Goal: Task Accomplishment & Management: Complete application form

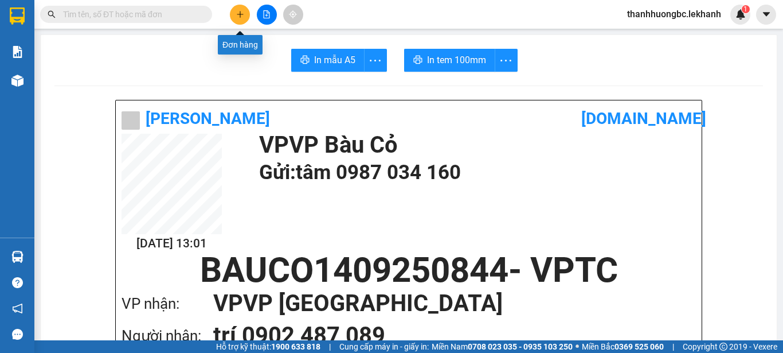
click at [236, 11] on icon "plus" at bounding box center [240, 14] width 8 height 8
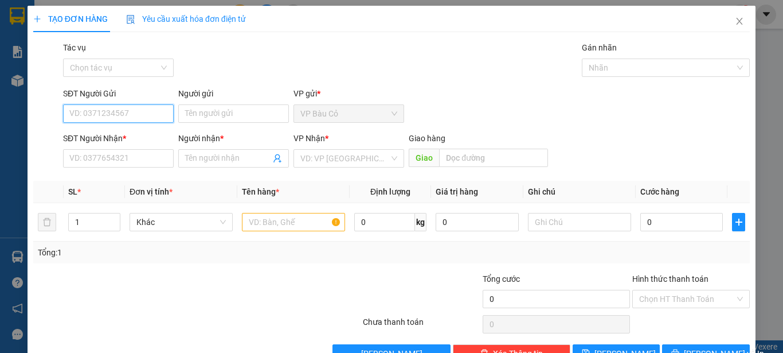
click at [151, 113] on input "SĐT Người Gửi" at bounding box center [118, 113] width 111 height 18
type input "0987700483"
click at [128, 138] on div "0987700483 - ngân" at bounding box center [117, 136] width 96 height 13
type input "ngân"
type input "0987126581"
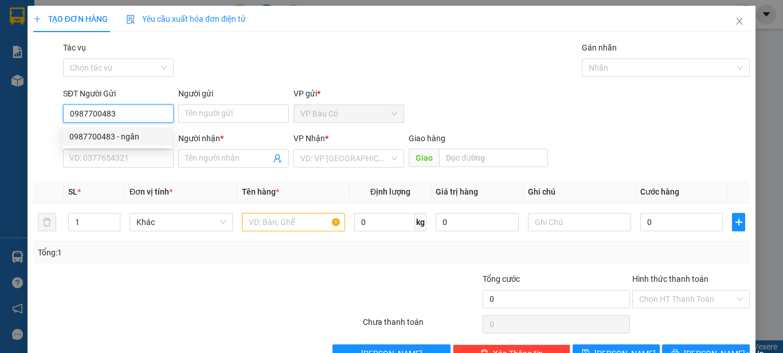
type input "[PERSON_NAME]"
type input "40.000"
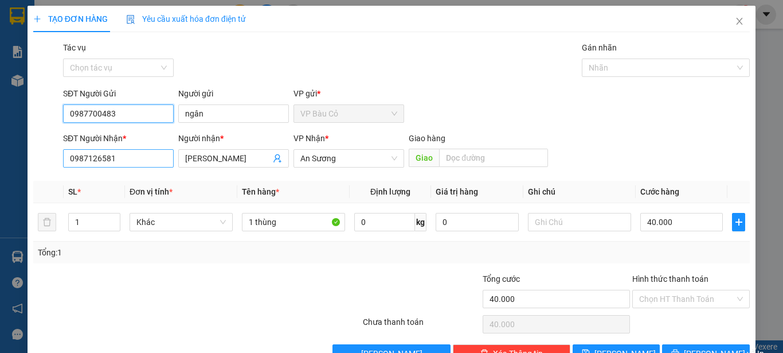
type input "0987700483"
click at [128, 162] on input "0987126581" at bounding box center [118, 158] width 111 height 18
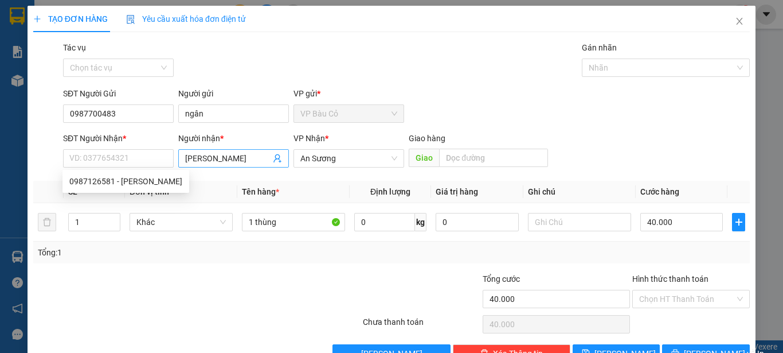
click at [231, 161] on input "[PERSON_NAME]" at bounding box center [227, 158] width 85 height 13
click at [232, 162] on input "[PERSON_NAME]" at bounding box center [227, 158] width 85 height 13
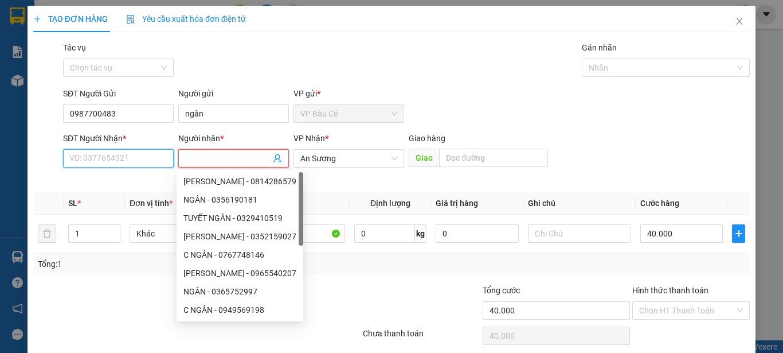
click at [129, 158] on input "SĐT Người Nhận *" at bounding box center [118, 158] width 111 height 18
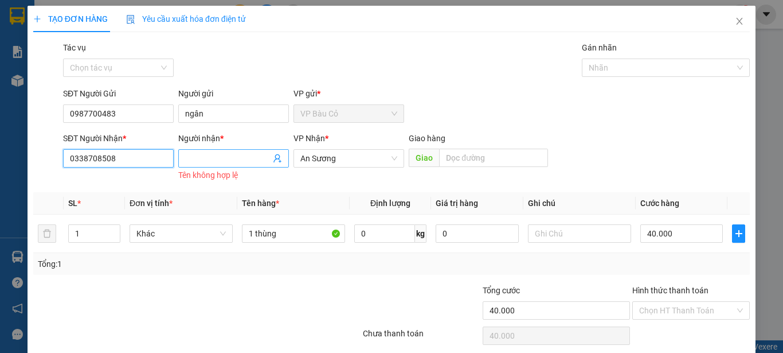
type input "0338708508"
click at [205, 158] on input "Người nhận *" at bounding box center [227, 158] width 85 height 13
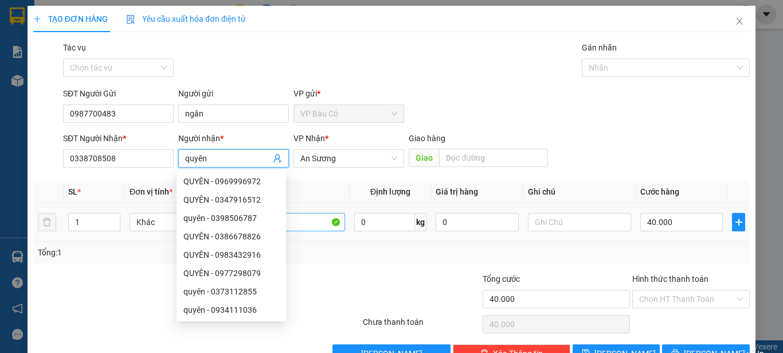
type input "quyên"
click at [301, 218] on input "1 thùng" at bounding box center [293, 222] width 103 height 18
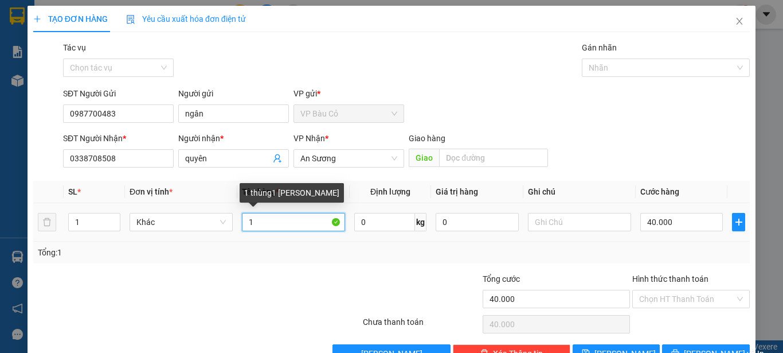
type input "1"
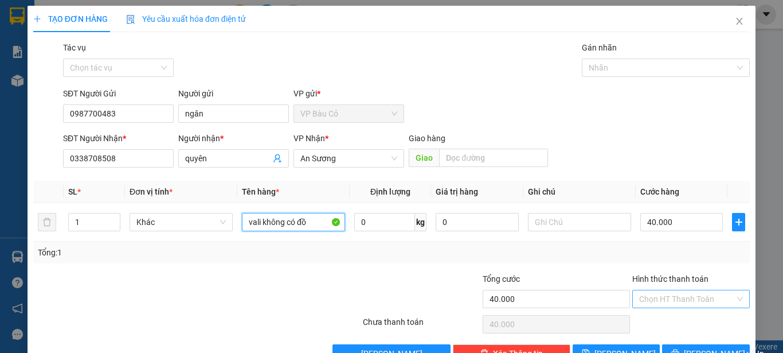
type input "vali không có đồ"
click at [660, 298] on input "Hình thức thanh toán" at bounding box center [687, 298] width 96 height 17
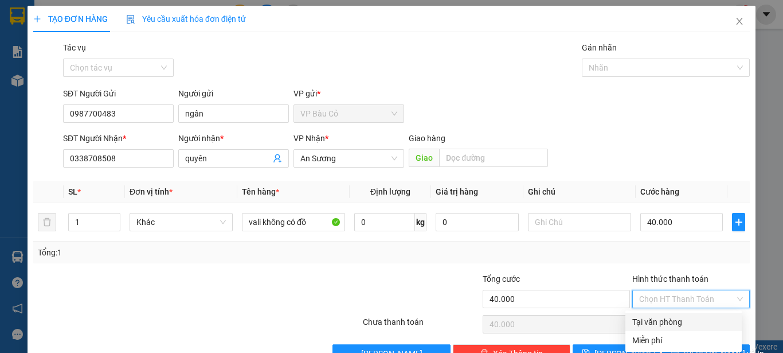
click at [671, 323] on div "Tại văn phòng" at bounding box center [683, 321] width 103 height 13
type input "0"
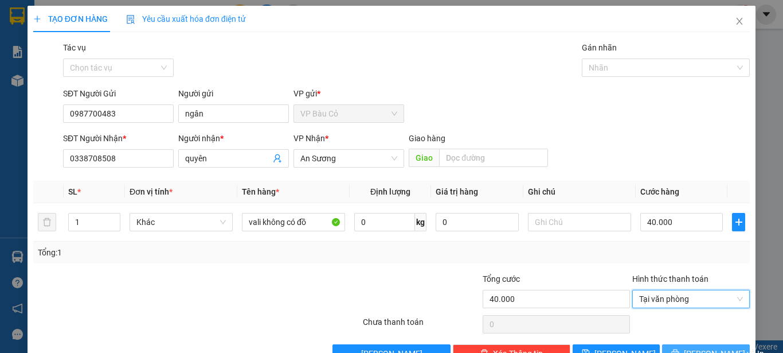
scroll to position [32, 0]
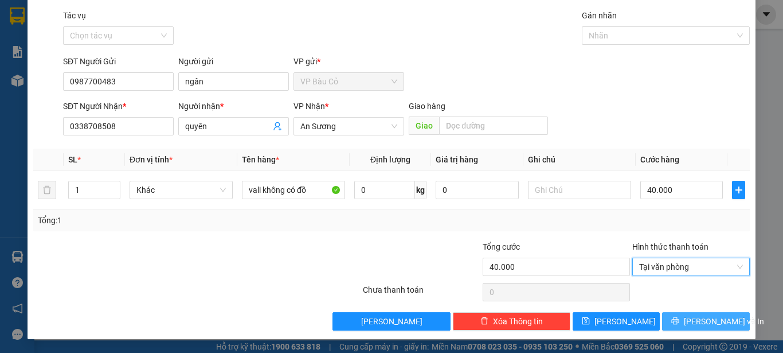
click at [712, 320] on span "[PERSON_NAME] và In" at bounding box center [724, 321] width 80 height 13
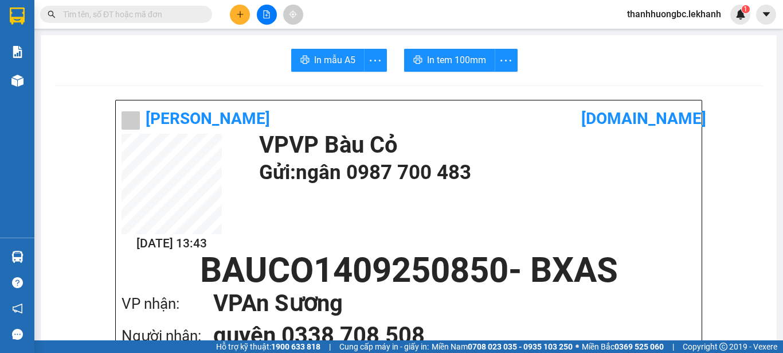
click at [442, 59] on span "In tem 100mm" at bounding box center [456, 60] width 59 height 14
